Goal: Task Accomplishment & Management: Manage account settings

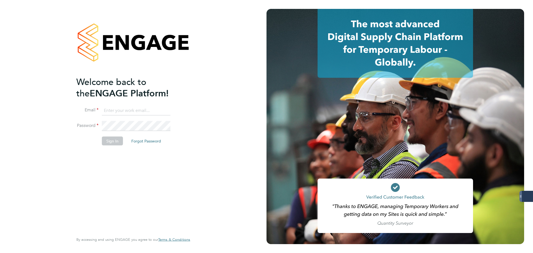
click at [165, 108] on keeper-lock "Open Keeper Popup" at bounding box center [165, 110] width 7 height 7
type input "[PERSON_NAME][EMAIL_ADDRESS][PERSON_NAME][DOMAIN_NAME]"
click at [116, 141] on button "Sign In" at bounding box center [112, 141] width 21 height 9
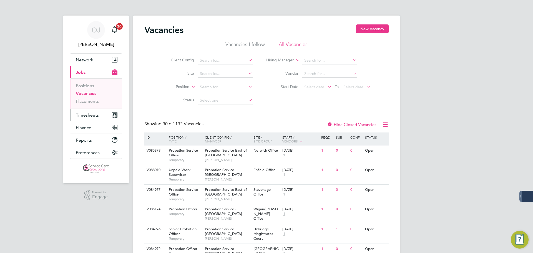
click at [91, 111] on button "Timesheets" at bounding box center [96, 115] width 52 height 12
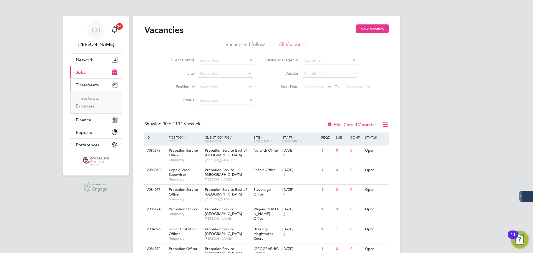
click at [92, 95] on ul "Timesheets Expenses" at bounding box center [96, 102] width 52 height 23
click at [94, 97] on link "Timesheets" at bounding box center [87, 98] width 23 height 5
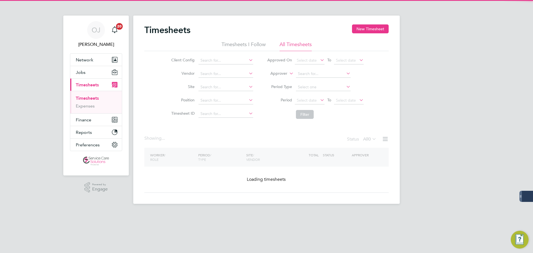
click at [283, 74] on label "Approver" at bounding box center [275, 74] width 25 height 6
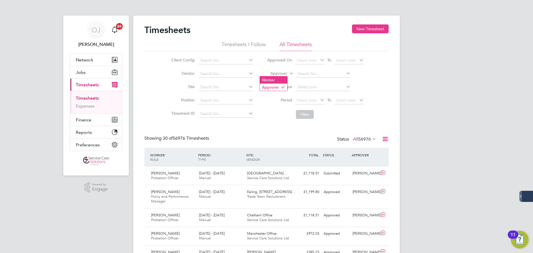
click at [279, 79] on li "Worker" at bounding box center [274, 79] width 28 height 7
click at [310, 70] on input at bounding box center [323, 74] width 55 height 8
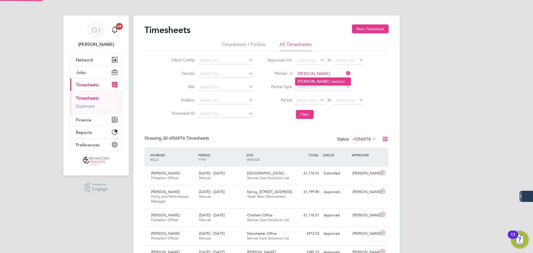
click at [311, 79] on li "Gary J ackson" at bounding box center [323, 82] width 55 height 8
type input "Gary Jackson"
click at [309, 111] on button "Filter" at bounding box center [305, 114] width 18 height 9
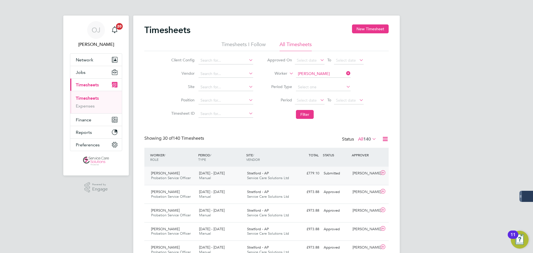
click at [244, 176] on div "25 - 31 Aug 2025 Manual" at bounding box center [221, 176] width 48 height 14
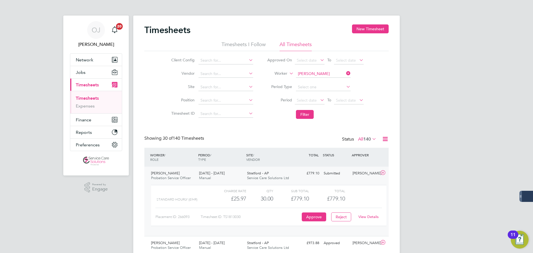
click at [365, 217] on link "View Details" at bounding box center [369, 216] width 20 height 5
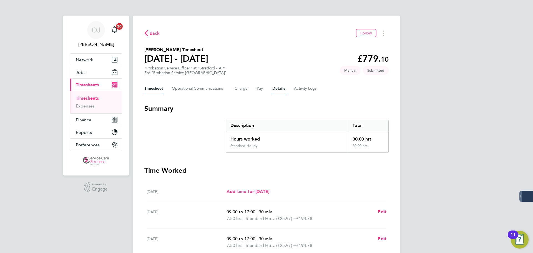
click at [280, 89] on button "Details" at bounding box center [279, 88] width 13 height 13
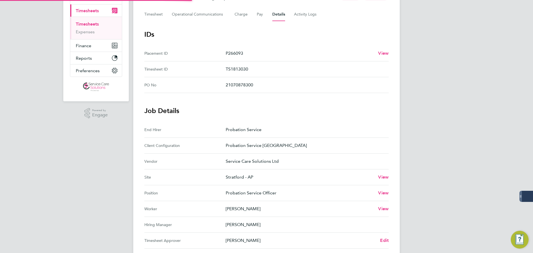
scroll to position [163, 0]
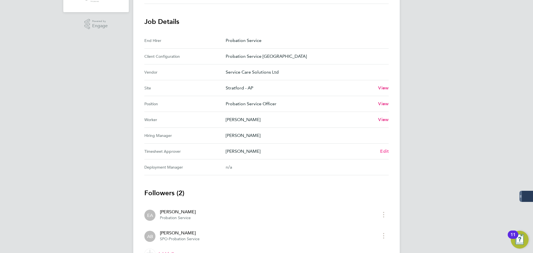
click at [385, 151] on span "Edit" at bounding box center [384, 151] width 9 height 5
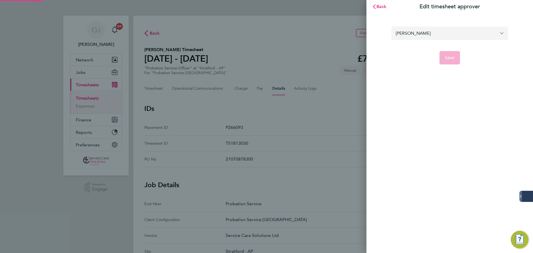
click at [440, 38] on input "Elaine Alecho" at bounding box center [450, 33] width 117 height 13
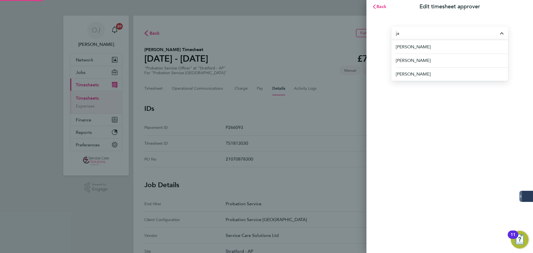
type input "j"
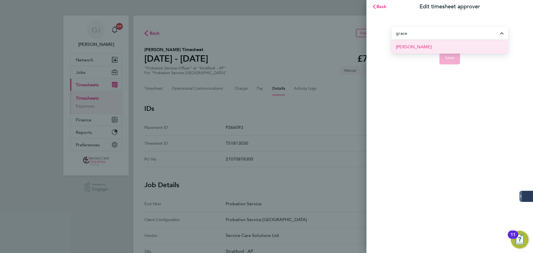
click at [423, 47] on li "Grace Harris" at bounding box center [450, 47] width 117 height 14
type input "Grace Harris"
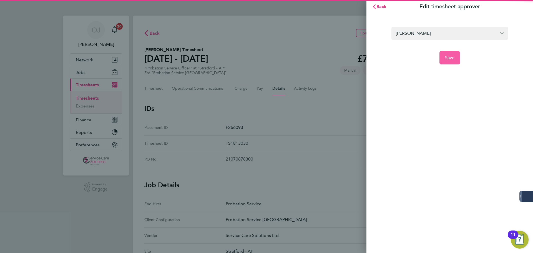
click at [453, 57] on span "Save" at bounding box center [450, 58] width 10 height 6
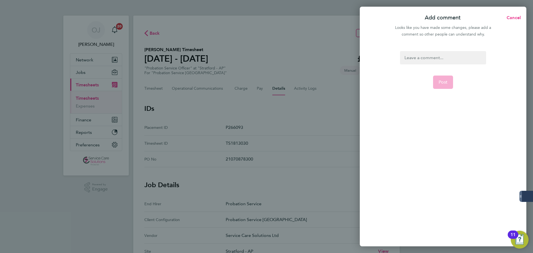
click at [415, 58] on div at bounding box center [443, 57] width 86 height 13
click at [413, 58] on div at bounding box center [443, 57] width 86 height 13
click at [443, 78] on button "Post" at bounding box center [443, 82] width 20 height 13
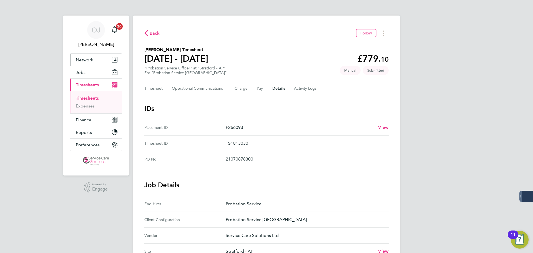
click at [93, 59] on button "Network" at bounding box center [96, 60] width 52 height 12
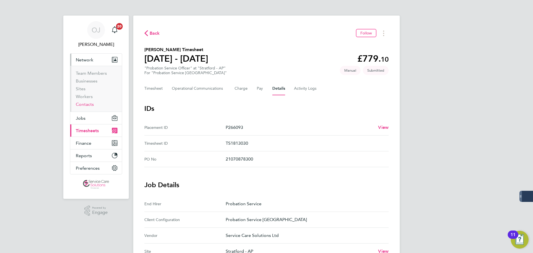
click at [87, 105] on link "Contacts" at bounding box center [85, 104] width 18 height 5
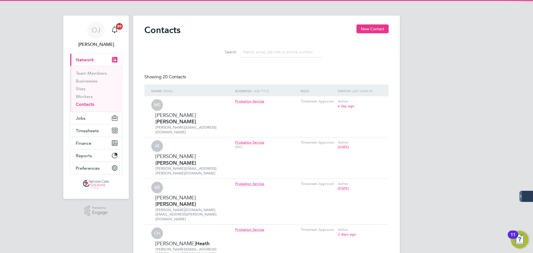
click at [269, 51] on input at bounding box center [281, 52] width 81 height 11
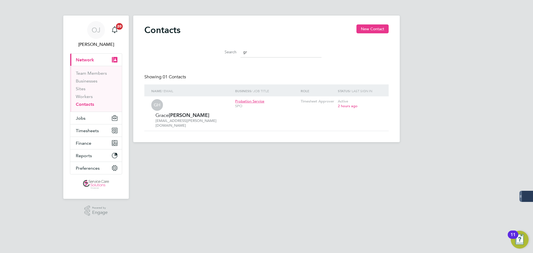
type input "g"
